Goal: Find specific page/section: Locate item on page

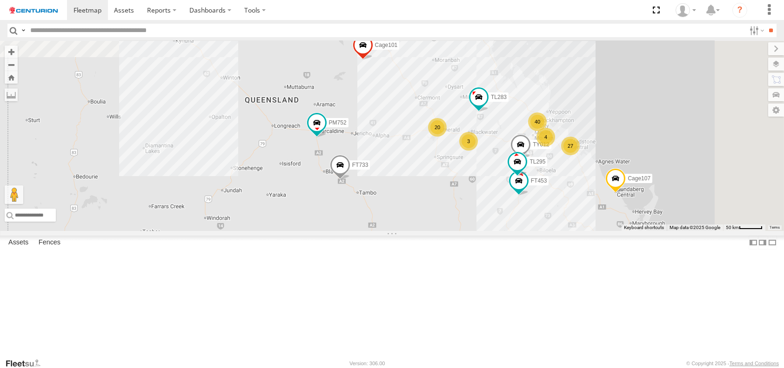
drag, startPoint x: 461, startPoint y: 101, endPoint x: 414, endPoint y: 244, distance: 150.7
click at [414, 231] on div "FT732 PM852 F0491 F0511 D0557 F0400 Cage008 MV283 F0347 PM755 PM670 Cage158 Cag…" at bounding box center [392, 136] width 784 height 190
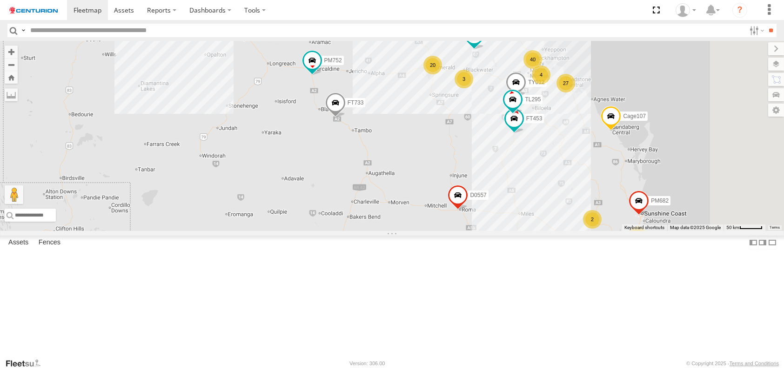
drag, startPoint x: 431, startPoint y: 256, endPoint x: 424, endPoint y: 188, distance: 67.8
click at [424, 188] on div "FT732 PM852 F0491 F0511 D0557 F0400 Cage008 MV283 F0347 PM755 PM670 Cage158 Cag…" at bounding box center [392, 136] width 784 height 190
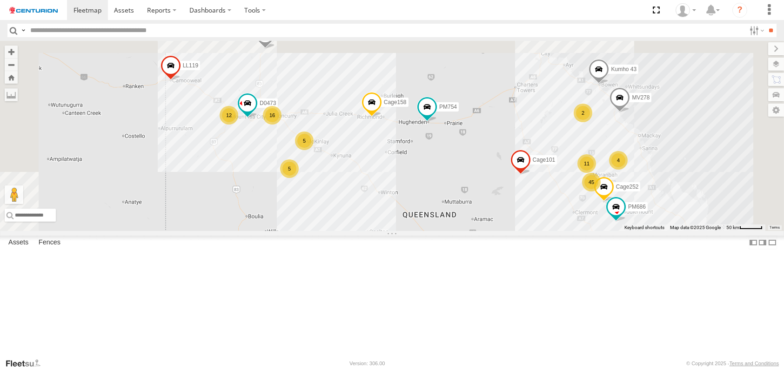
drag, startPoint x: 578, startPoint y: 120, endPoint x: 515, endPoint y: 259, distance: 152.6
click at [515, 231] on div "FT732 PM852 F0491 F0511 D0557 F0400 Cage008 F0347 PM673 PM755 PM670 Cage182 F04…" at bounding box center [392, 136] width 784 height 190
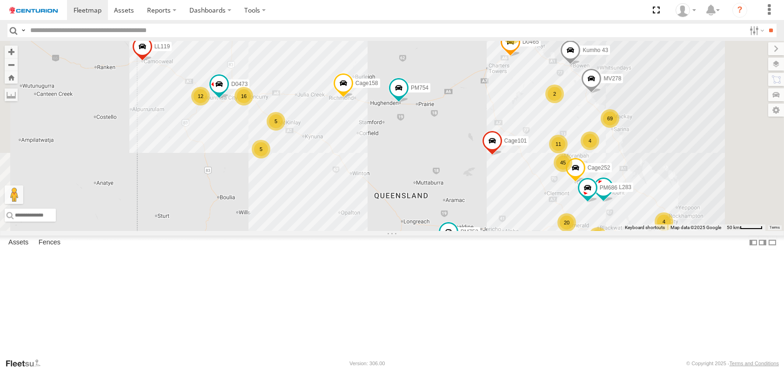
drag, startPoint x: 502, startPoint y: 273, endPoint x: 458, endPoint y: 182, distance: 100.9
click at [459, 182] on div "FT732 PM852 F0491 F0511 D0557 F0400 Cage008 F0347 PM673 PM755 PM670 Cage182 F04…" at bounding box center [392, 136] width 784 height 190
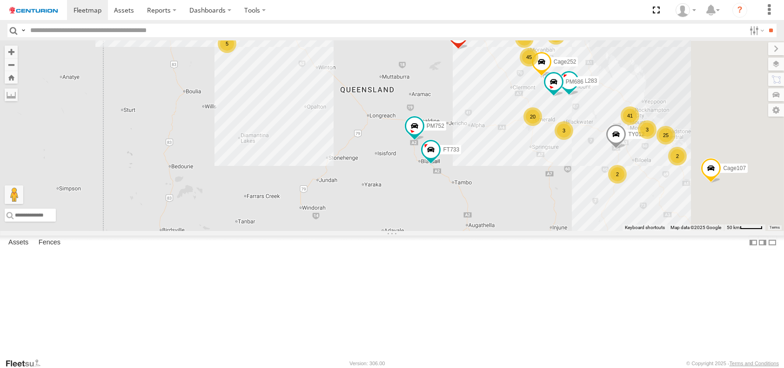
drag, startPoint x: 500, startPoint y: 248, endPoint x: 495, endPoint y: 194, distance: 53.7
click at [495, 194] on div "FT732 PM852 F0491 F0511 D0557 F0400 Cage008 F0347 PM673 PM755 PM670 Cage182 F04…" at bounding box center [392, 136] width 784 height 190
